Goal: Task Accomplishment & Management: Manage account settings

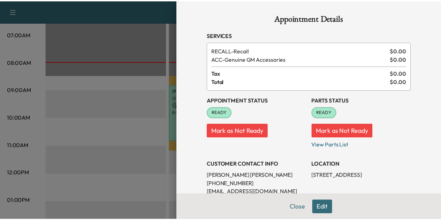
scroll to position [105, 0]
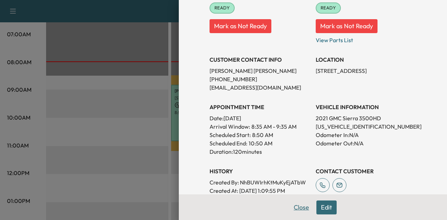
click at [297, 206] on button "Close" at bounding box center [301, 208] width 24 height 14
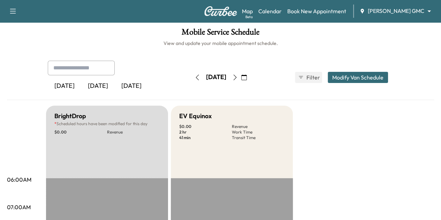
scroll to position [0, 0]
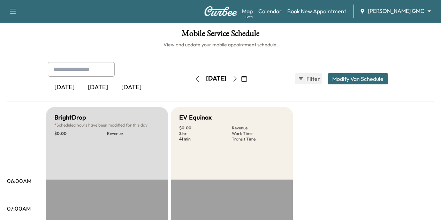
click at [241, 74] on button "button" at bounding box center [235, 78] width 12 height 11
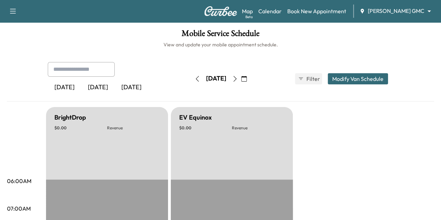
click at [238, 79] on icon "button" at bounding box center [235, 79] width 6 height 6
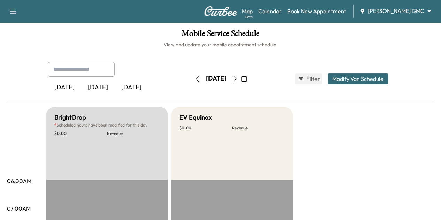
click at [379, 11] on body "Support Log Out Map Beta Calendar Book New Appointment Mauer GMC ******** ​ Mob…" at bounding box center [220, 110] width 441 height 220
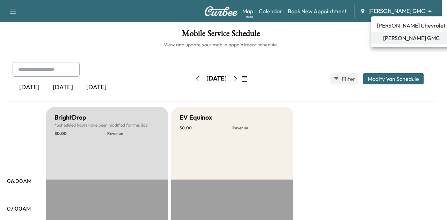
click at [390, 27] on span "[PERSON_NAME] Chevrolet" at bounding box center [410, 25] width 69 height 8
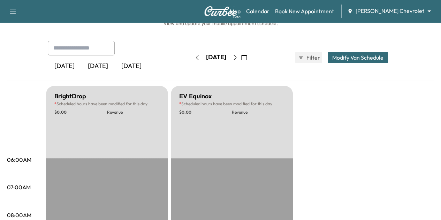
click at [241, 60] on button "button" at bounding box center [235, 57] width 12 height 11
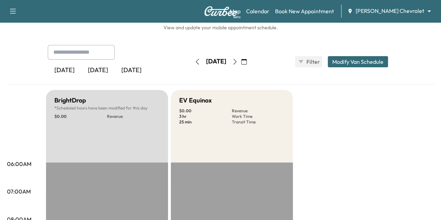
scroll to position [32, 0]
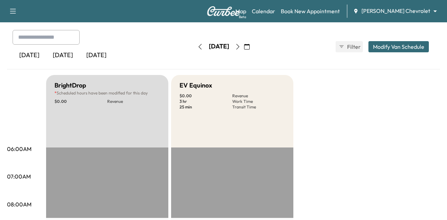
click at [400, 14] on body "Support Log Out Map Beta Calendar Book New Appointment Mauer Chevrolet ********…" at bounding box center [223, 78] width 447 height 220
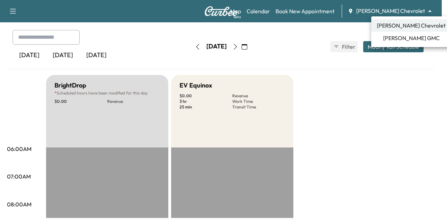
click at [400, 40] on span "[PERSON_NAME] GMC" at bounding box center [411, 38] width 57 height 8
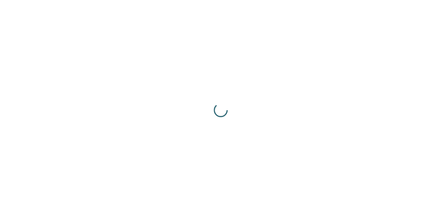
scroll to position [0, 0]
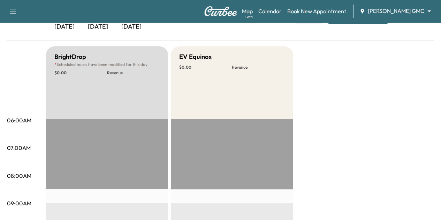
scroll to position [38, 0]
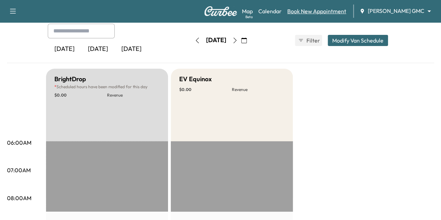
click at [308, 10] on link "Book New Appointment" at bounding box center [316, 11] width 59 height 8
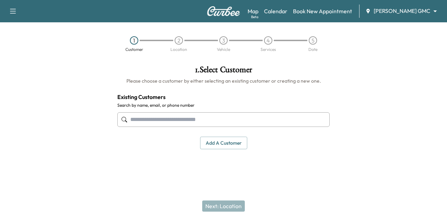
click at [216, 120] on input "text" at bounding box center [223, 119] width 212 height 15
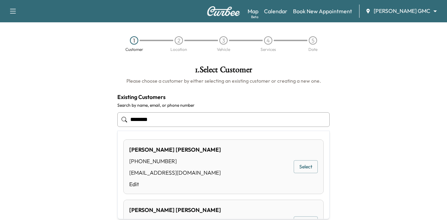
click at [304, 165] on button "Select" at bounding box center [305, 166] width 24 height 13
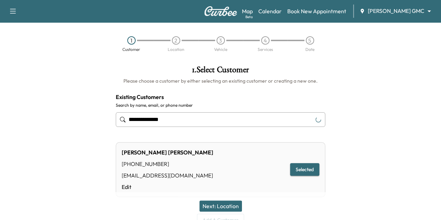
scroll to position [33, 0]
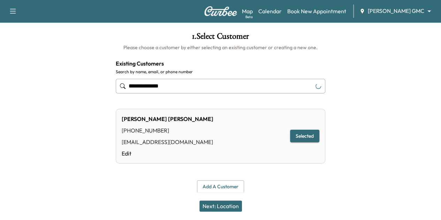
type input "**********"
click at [231, 203] on button "Next: Location" at bounding box center [221, 206] width 43 height 11
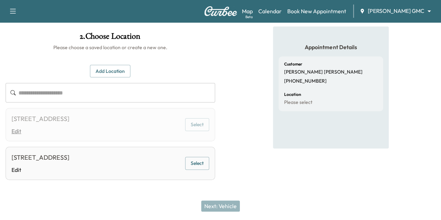
scroll to position [54, 0]
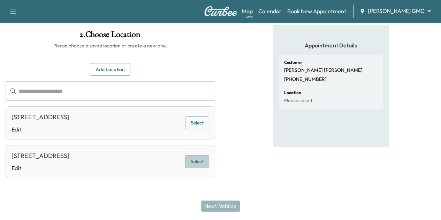
click at [209, 157] on button "Select" at bounding box center [197, 161] width 24 height 13
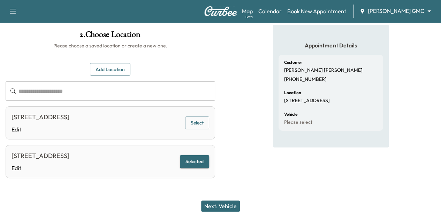
click at [225, 203] on button "Next: Vehicle" at bounding box center [220, 206] width 39 height 11
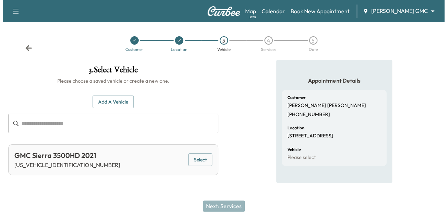
scroll to position [0, 0]
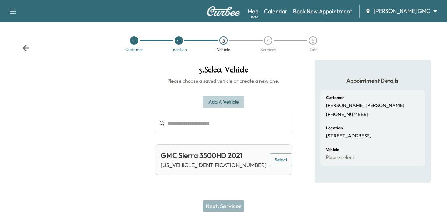
click at [227, 104] on button "Add a Vehicle" at bounding box center [223, 102] width 41 height 13
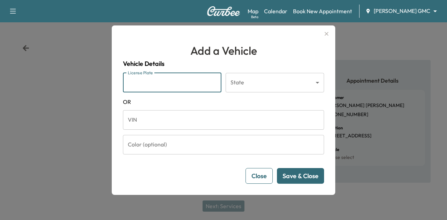
click at [177, 84] on input "License Plate" at bounding box center [172, 83] width 98 height 20
type input "*******"
click at [250, 85] on body "Support Log Out Map Beta Calendar Book New Appointment Mauer GMC ******** ​ Cus…" at bounding box center [223, 110] width 447 height 220
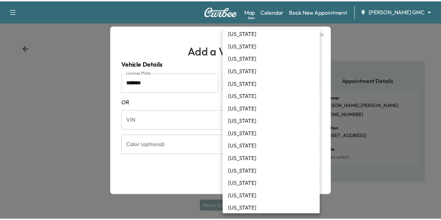
scroll to position [193, 0]
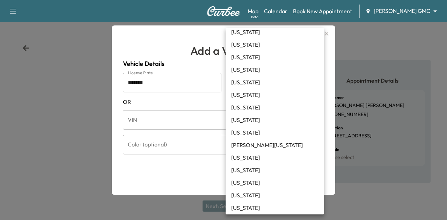
click at [251, 199] on li "Minnesota" at bounding box center [274, 195] width 98 height 13
type input "**"
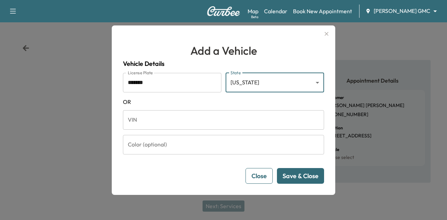
click at [136, 81] on input "*******" at bounding box center [172, 83] width 98 height 20
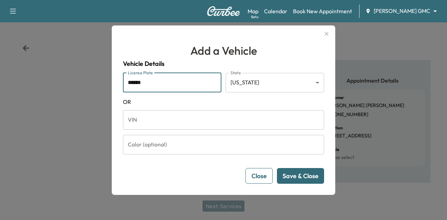
type input "******"
click at [294, 177] on button "Save & Close" at bounding box center [300, 176] width 47 height 16
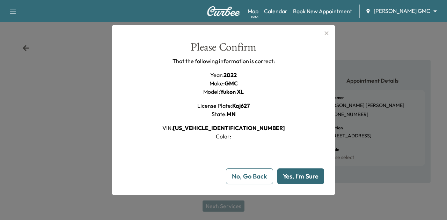
click at [301, 174] on button "Yes, I'm Sure" at bounding box center [300, 177] width 47 height 16
type input "**"
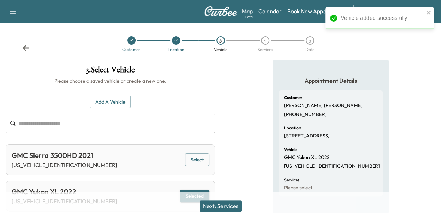
scroll to position [18, 0]
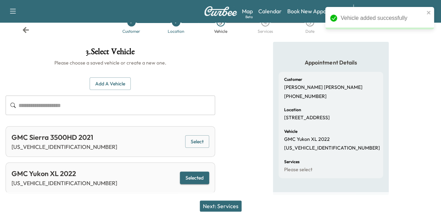
click at [234, 204] on button "Next: Services" at bounding box center [221, 206] width 42 height 11
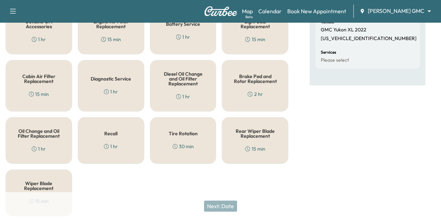
click at [108, 136] on div "Recall 1 hr" at bounding box center [111, 140] width 67 height 47
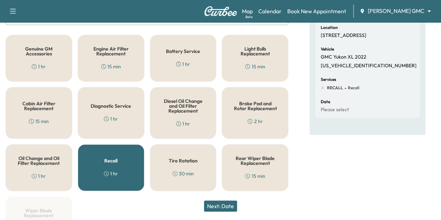
scroll to position [107, 0]
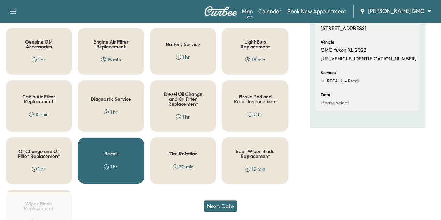
click at [104, 156] on h5 "Recall" at bounding box center [110, 153] width 13 height 5
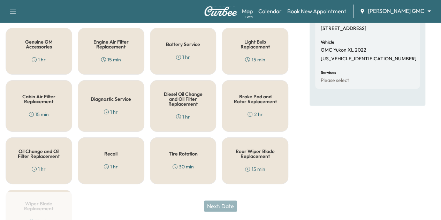
drag, startPoint x: 104, startPoint y: 156, endPoint x: 117, endPoint y: 163, distance: 14.1
click at [117, 163] on div "1 hr" at bounding box center [111, 166] width 14 height 7
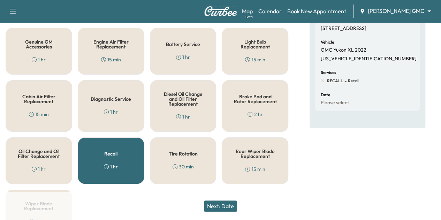
click at [43, 54] on div "Genuine GM Accessories 1 hr" at bounding box center [39, 51] width 67 height 47
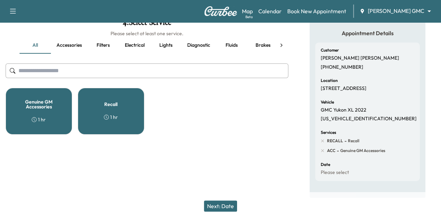
scroll to position [3, 0]
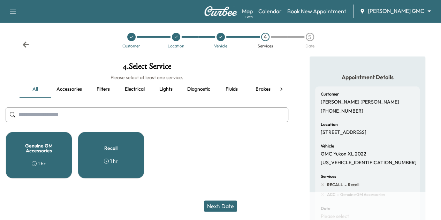
click at [227, 207] on button "Next: Date" at bounding box center [220, 206] width 33 height 11
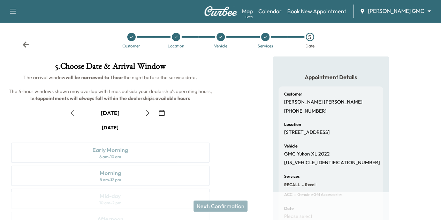
click at [151, 116] on icon "button" at bounding box center [148, 113] width 6 height 6
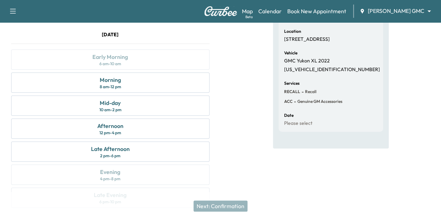
scroll to position [86, 0]
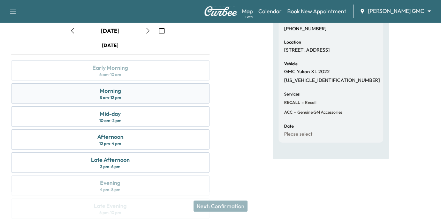
click at [210, 104] on div "Morning 8 am - 12 pm" at bounding box center [110, 93] width 199 height 20
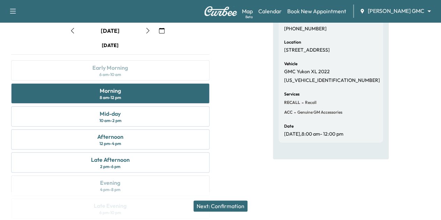
click at [230, 206] on button "Next: Confirmation" at bounding box center [221, 206] width 54 height 11
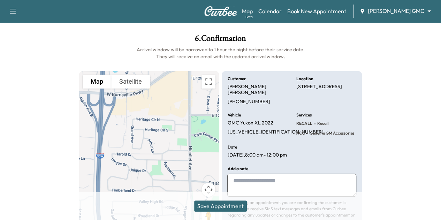
scroll to position [69, 0]
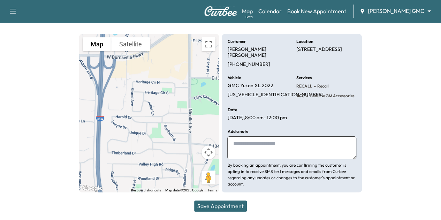
click at [230, 207] on button "Save Appointment" at bounding box center [220, 206] width 53 height 11
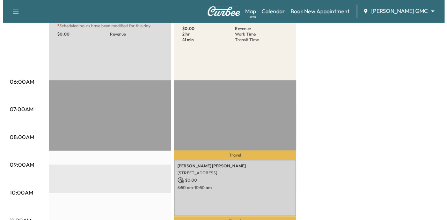
scroll to position [101, 0]
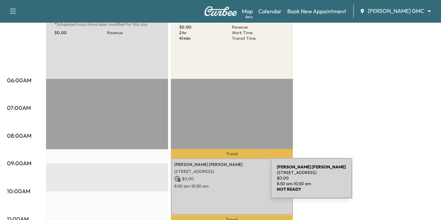
click at [218, 184] on p "8:50 am - 10:50 am" at bounding box center [231, 187] width 115 height 6
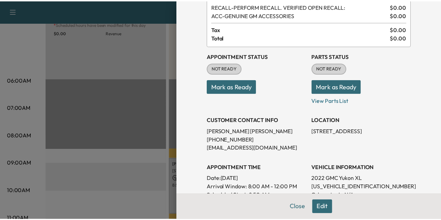
scroll to position [0, 0]
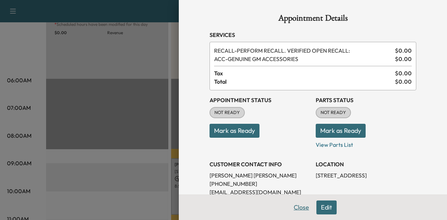
click at [293, 205] on button "Close" at bounding box center [301, 208] width 24 height 14
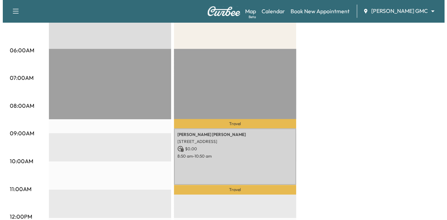
scroll to position [131, 0]
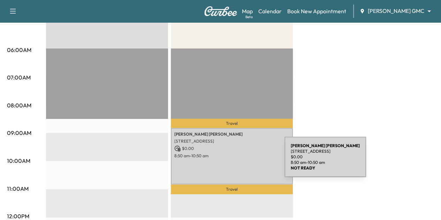
click at [232, 161] on div "jose Gonzales 205 Arbor Ln, Burnsville, MN 55337, USA $ 0.00 8:50 am - 10:50 am" at bounding box center [232, 156] width 122 height 57
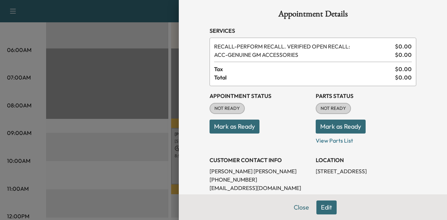
scroll to position [3, 0]
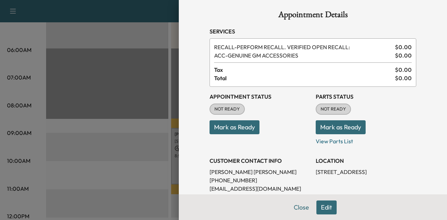
click at [319, 208] on button "Edit" at bounding box center [326, 208] width 20 height 14
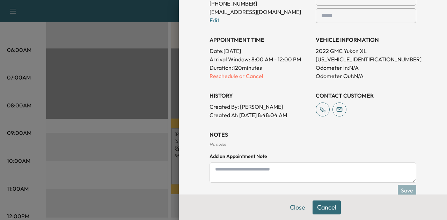
scroll to position [182, 0]
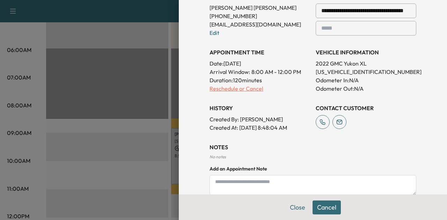
click at [219, 87] on p "Reschedule or Cancel" at bounding box center [259, 88] width 100 height 8
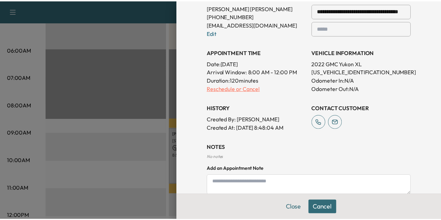
scroll to position [0, 0]
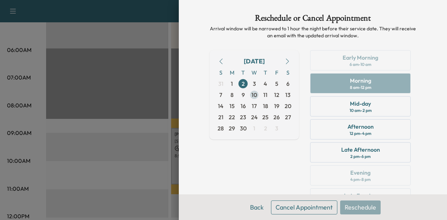
click at [251, 95] on span "10" at bounding box center [254, 95] width 6 height 8
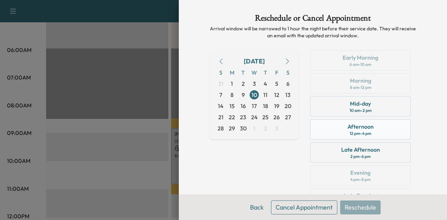
click at [347, 124] on div "Afternoon" at bounding box center [360, 126] width 26 height 8
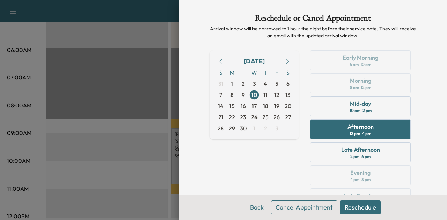
click at [347, 208] on button "Reschedule" at bounding box center [360, 208] width 40 height 14
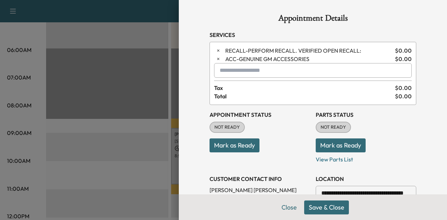
click at [315, 205] on button "Save & Close" at bounding box center [326, 208] width 45 height 14
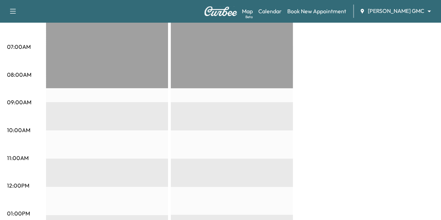
scroll to position [107, 0]
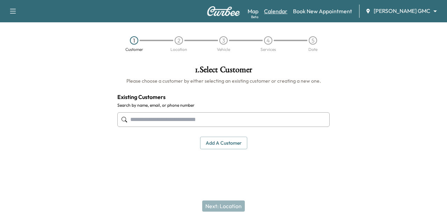
click at [287, 11] on link "Calendar" at bounding box center [275, 11] width 23 height 8
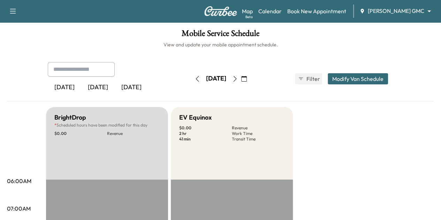
click at [237, 76] on icon "button" at bounding box center [234, 79] width 3 height 6
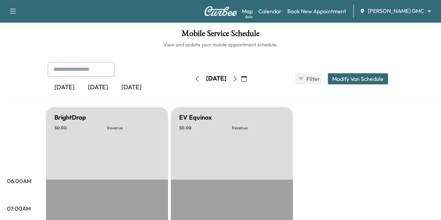
click at [241, 76] on button "button" at bounding box center [235, 78] width 12 height 11
click at [238, 76] on icon "button" at bounding box center [235, 79] width 6 height 6
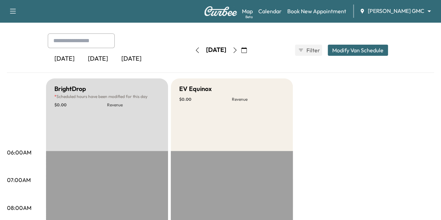
click at [238, 49] on icon "button" at bounding box center [235, 50] width 6 height 6
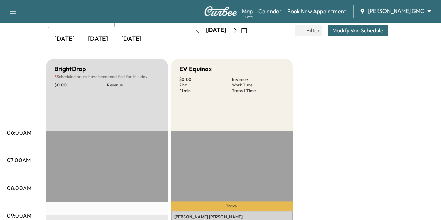
scroll to position [35, 0]
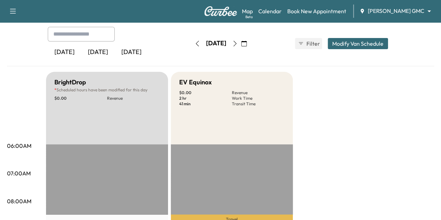
click at [389, 7] on body "Support Log Out Map Beta Calendar Book New Appointment [PERSON_NAME] GMC ******…" at bounding box center [220, 75] width 441 height 220
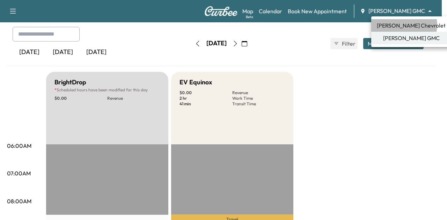
click at [402, 25] on span "[PERSON_NAME] Chevrolet" at bounding box center [410, 25] width 69 height 8
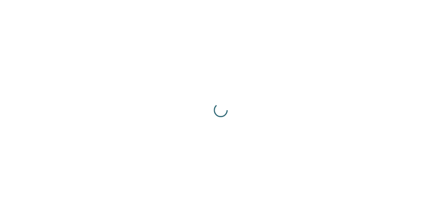
scroll to position [0, 0]
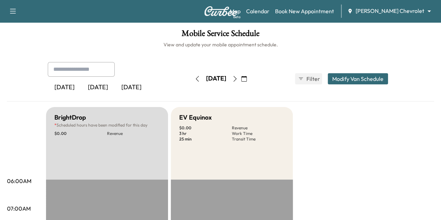
click at [238, 78] on icon "button" at bounding box center [235, 79] width 6 height 6
click at [241, 75] on button "button" at bounding box center [235, 78] width 12 height 11
click at [238, 77] on icon "button" at bounding box center [235, 79] width 6 height 6
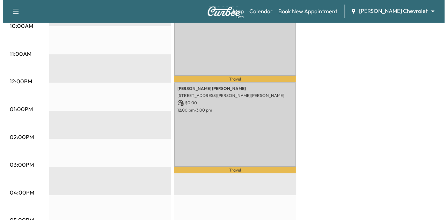
scroll to position [266, 0]
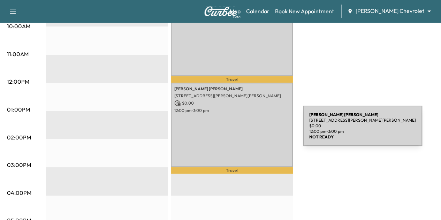
click at [251, 130] on div "[PERSON_NAME] [STREET_ADDRESS][PERSON_NAME][PERSON_NAME] $ 0.00 12:00 pm - 3:00…" at bounding box center [232, 125] width 122 height 84
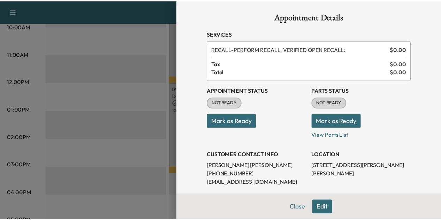
scroll to position [0, 0]
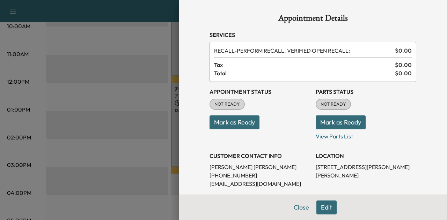
click at [291, 211] on button "Close" at bounding box center [301, 208] width 24 height 14
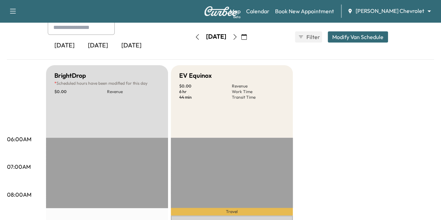
click at [237, 37] on icon "button" at bounding box center [234, 37] width 3 height 6
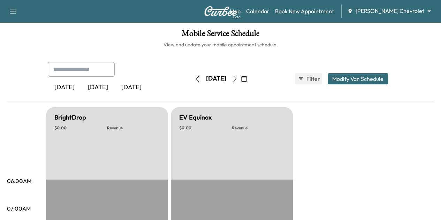
click at [241, 73] on button "button" at bounding box center [235, 78] width 12 height 11
click at [238, 77] on icon "button" at bounding box center [235, 79] width 6 height 6
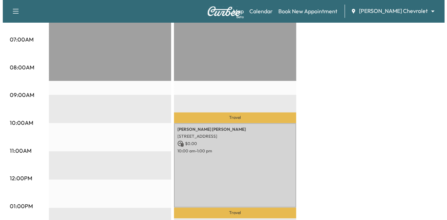
scroll to position [169, 0]
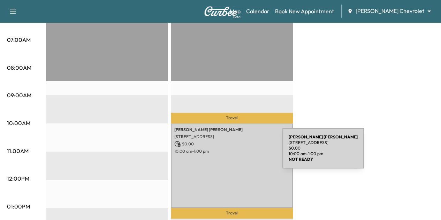
click at [230, 152] on div "[PERSON_NAME] [STREET_ADDRESS] $ 0.00 10:00 am - 1:00 pm" at bounding box center [232, 165] width 122 height 84
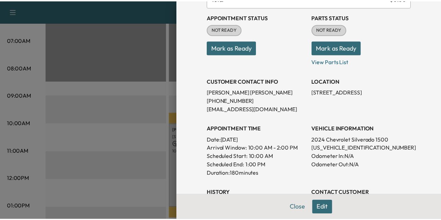
scroll to position [75, 0]
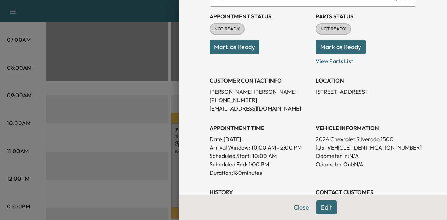
click at [338, 148] on p "[US_VEHICLE_IDENTIFICATION_NUMBER]" at bounding box center [365, 147] width 100 height 8
copy p "[US_VEHICLE_IDENTIFICATION_NUMBER]"
click at [297, 208] on button "Close" at bounding box center [301, 208] width 24 height 14
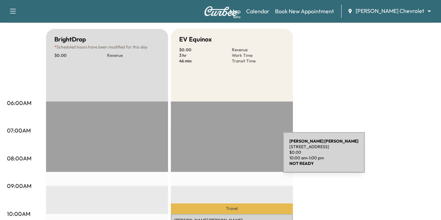
scroll to position [0, 0]
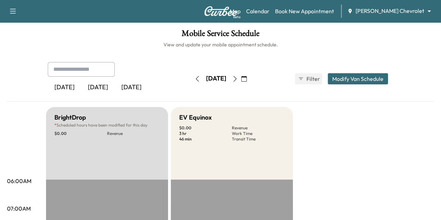
click at [241, 75] on button "button" at bounding box center [235, 78] width 12 height 11
click at [238, 77] on icon "button" at bounding box center [235, 79] width 6 height 6
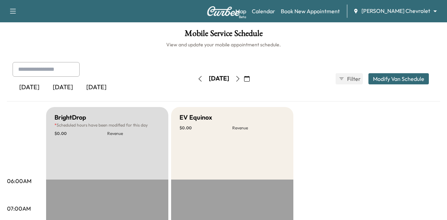
click at [394, 14] on body "Support Log Out Map Beta Calendar Book New Appointment [PERSON_NAME] Chevrolet …" at bounding box center [223, 110] width 447 height 220
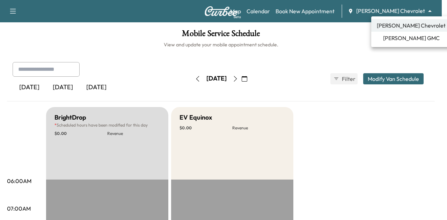
click at [401, 39] on span "[PERSON_NAME] GMC" at bounding box center [411, 38] width 57 height 8
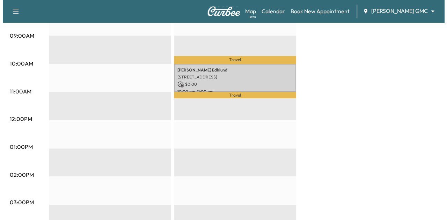
scroll to position [228, 0]
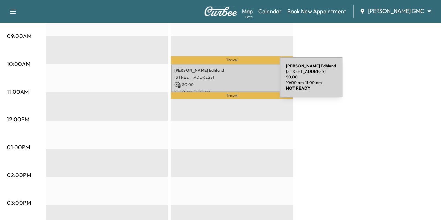
click at [228, 82] on p "$ 0.00" at bounding box center [231, 85] width 115 height 6
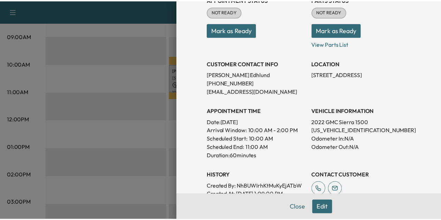
scroll to position [92, 0]
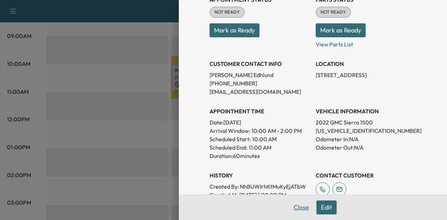
click at [295, 210] on button "Close" at bounding box center [301, 208] width 24 height 14
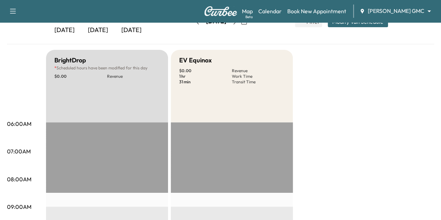
scroll to position [17, 0]
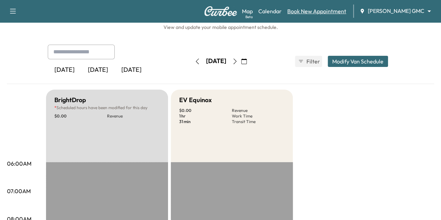
click at [319, 10] on link "Book New Appointment" at bounding box center [316, 11] width 59 height 8
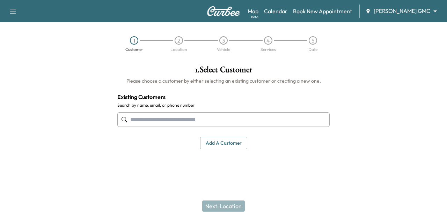
click at [215, 118] on input "text" at bounding box center [223, 119] width 212 height 15
type input "****"
